Goal: Information Seeking & Learning: Learn about a topic

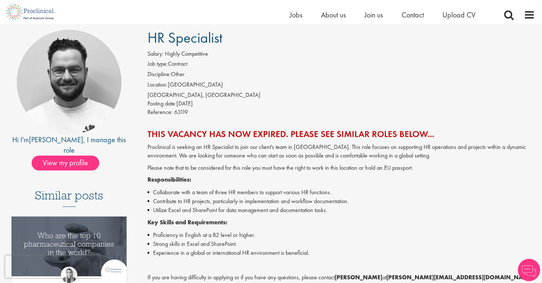
scroll to position [56, 0]
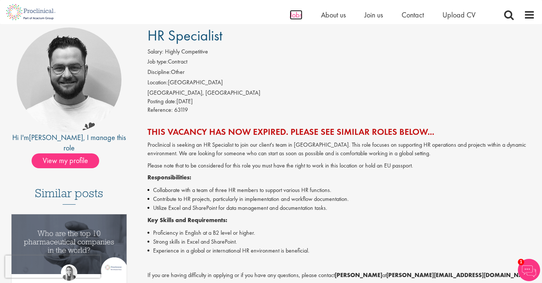
click at [297, 17] on span "Jobs" at bounding box center [296, 15] width 13 height 10
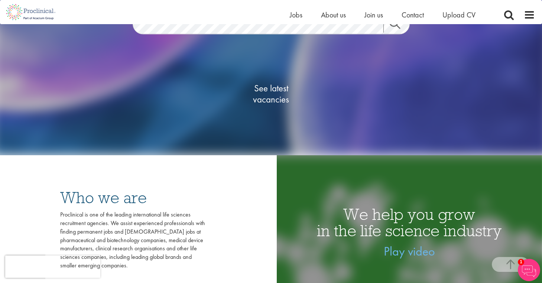
scroll to position [136, 0]
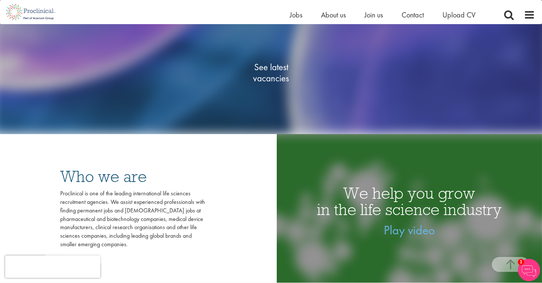
click at [276, 77] on span "See latest vacancies" at bounding box center [271, 73] width 74 height 22
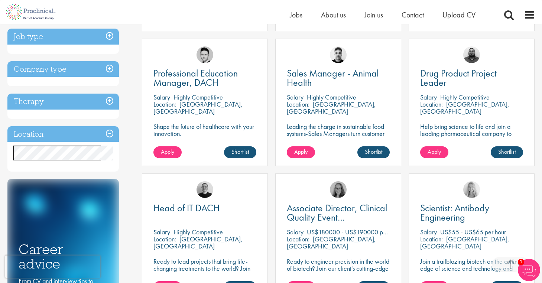
scroll to position [265, 0]
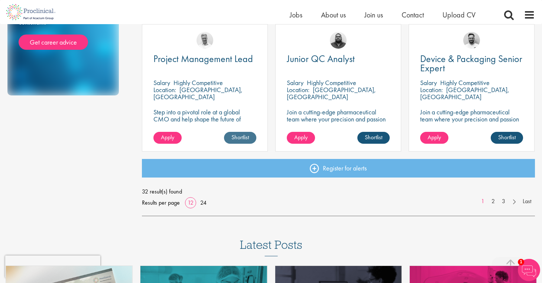
scroll to position [548, 0]
click at [496, 202] on link "2" at bounding box center [493, 201] width 11 height 9
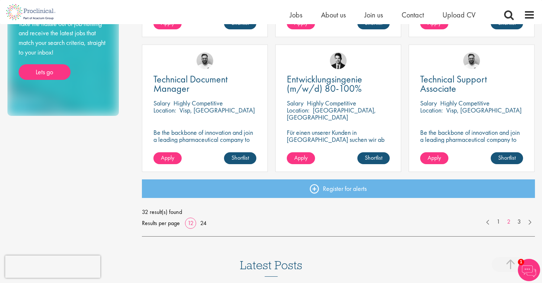
scroll to position [528, 0]
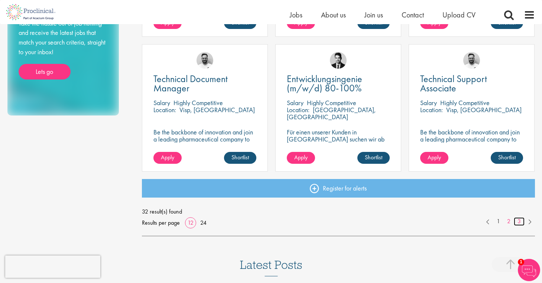
click at [516, 221] on link "3" at bounding box center [519, 221] width 11 height 9
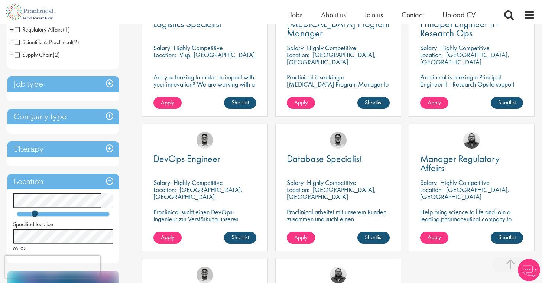
scroll to position [181, 0]
